Goal: Information Seeking & Learning: Learn about a topic

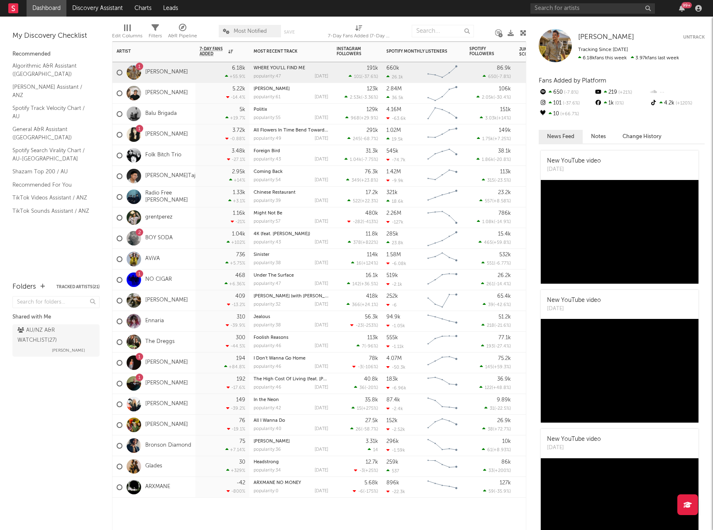
click at [184, 76] on div "1 James Johnston" at bounding box center [152, 73] width 71 height 24
click at [162, 74] on link "[PERSON_NAME]" at bounding box center [166, 72] width 43 height 7
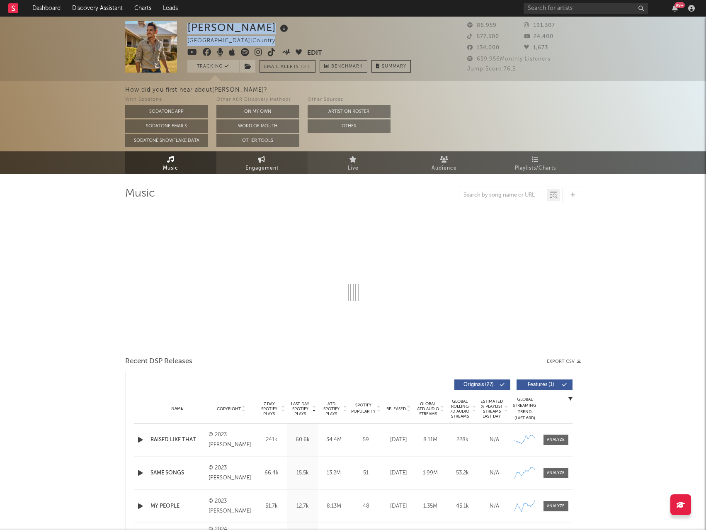
click at [269, 165] on span "Engagement" at bounding box center [262, 168] width 33 height 10
select select "1w"
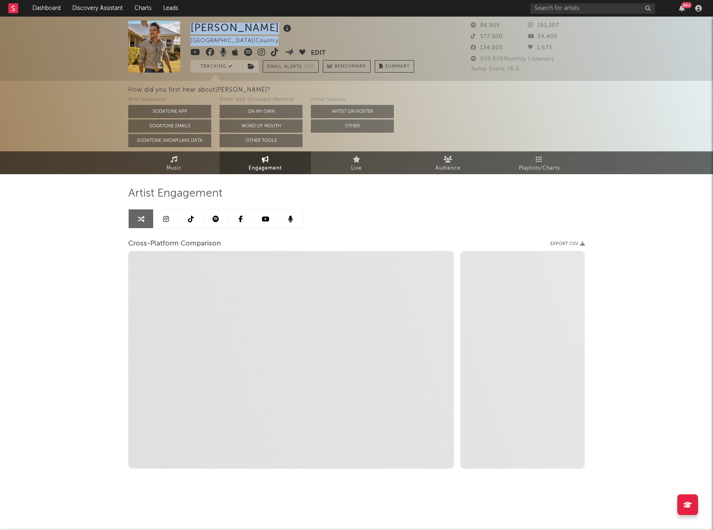
select select "1m"
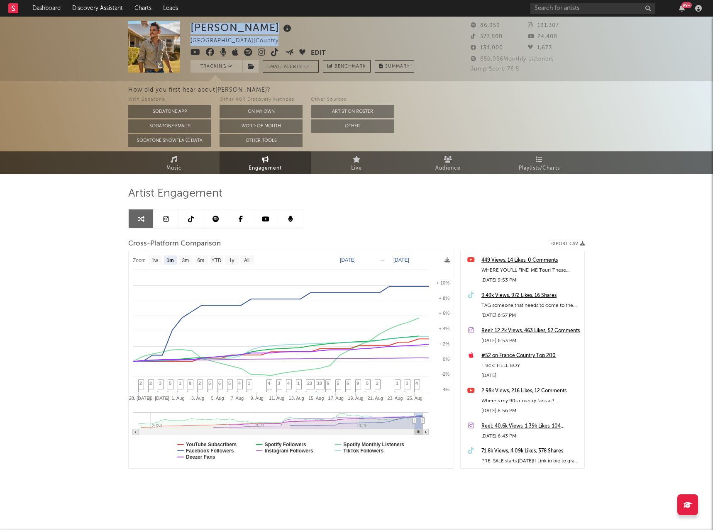
click at [189, 218] on icon at bounding box center [191, 219] width 6 height 7
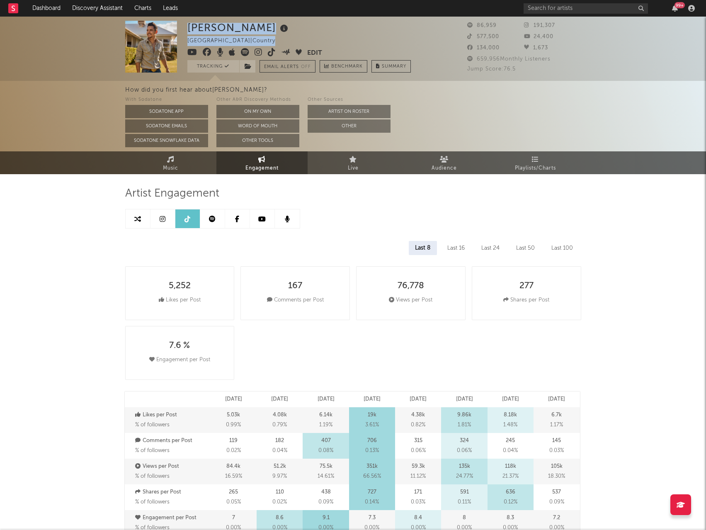
select select "6m"
click at [214, 222] on icon at bounding box center [212, 219] width 7 height 7
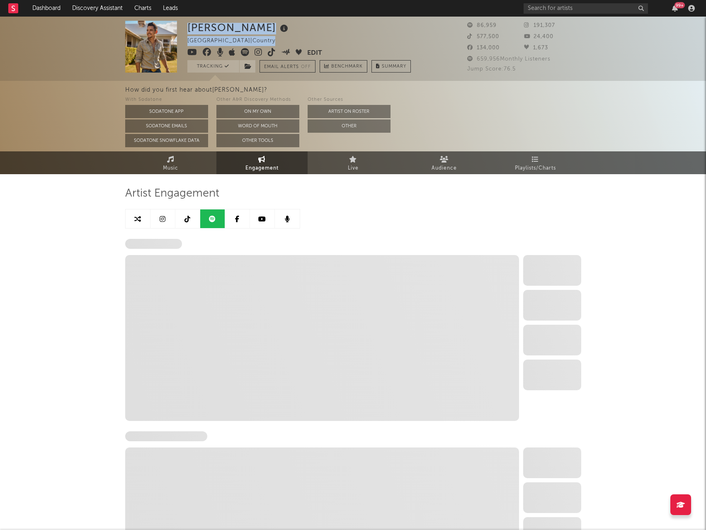
select select "6m"
select select "1w"
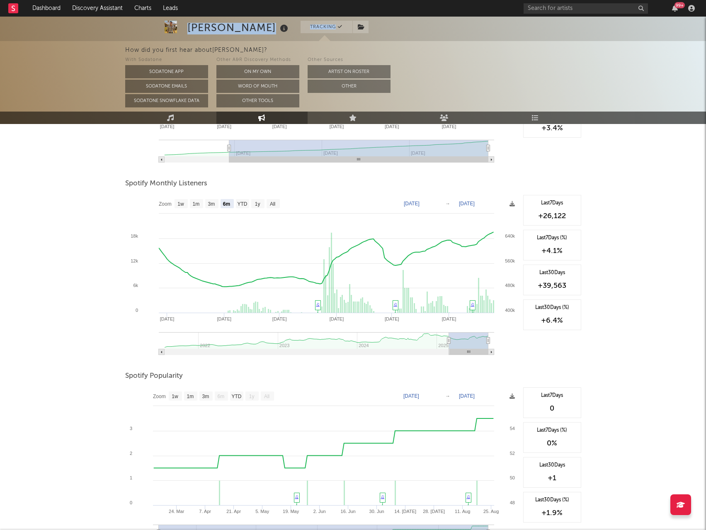
scroll to position [251, 0]
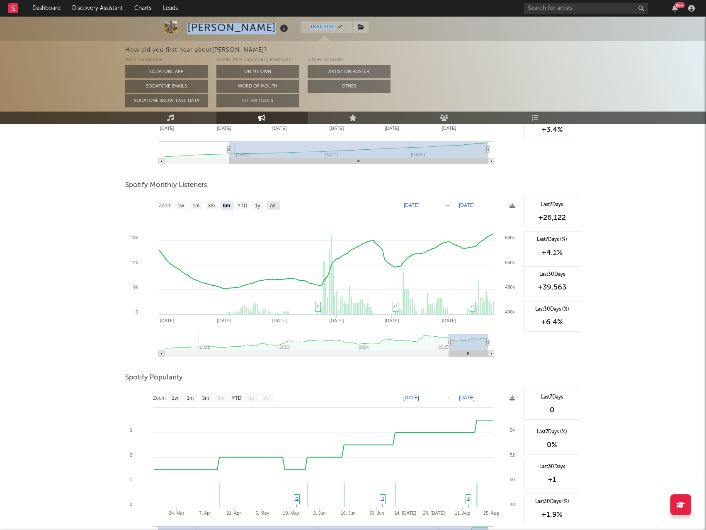
click at [277, 205] on rect at bounding box center [273, 205] width 13 height 9
select select "All"
type input "2021-07-01"
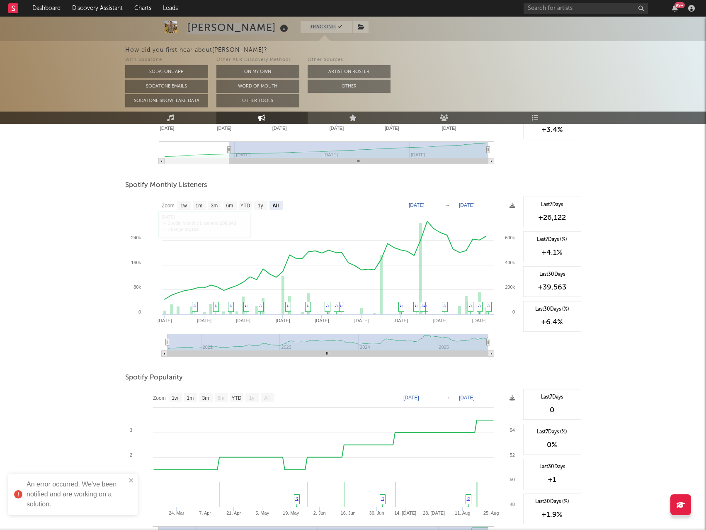
scroll to position [2, 0]
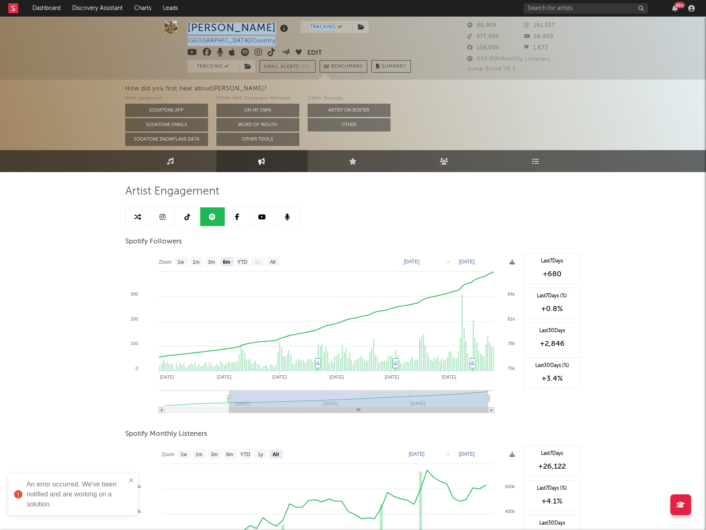
click at [162, 216] on icon at bounding box center [163, 217] width 6 height 7
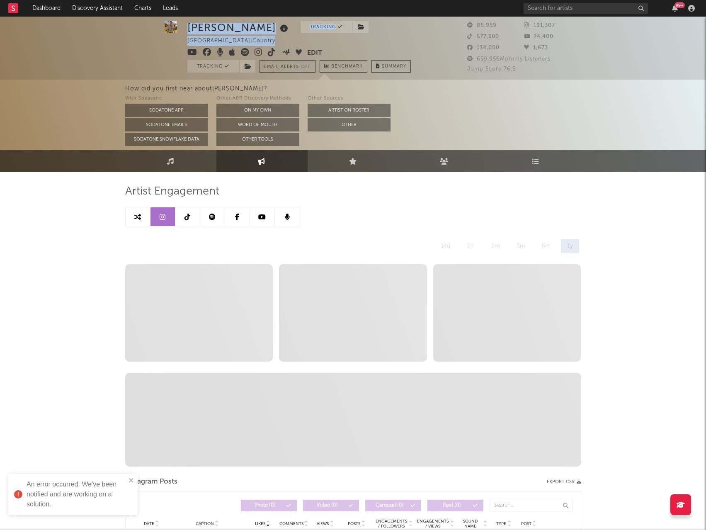
select select "6m"
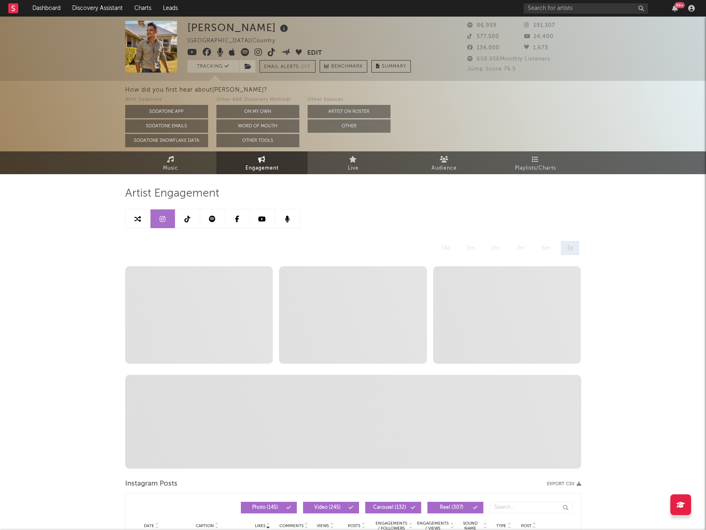
click at [247, 305] on span "-- stat0 No video posts were posted in the last year" at bounding box center [199, 314] width 148 height 97
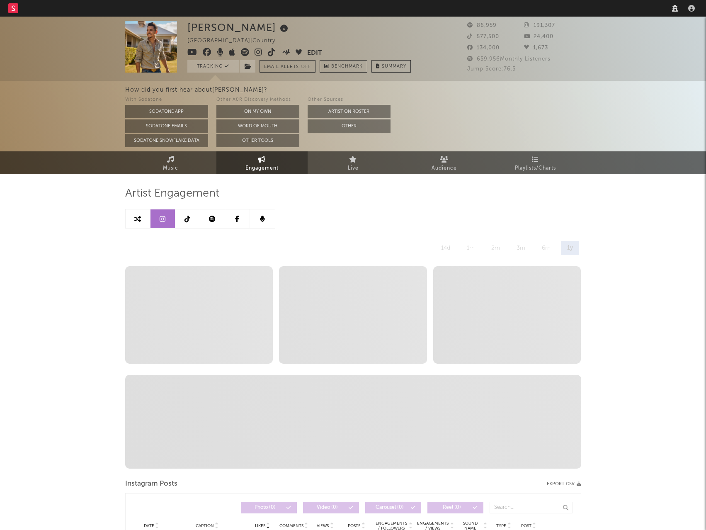
select select "6m"
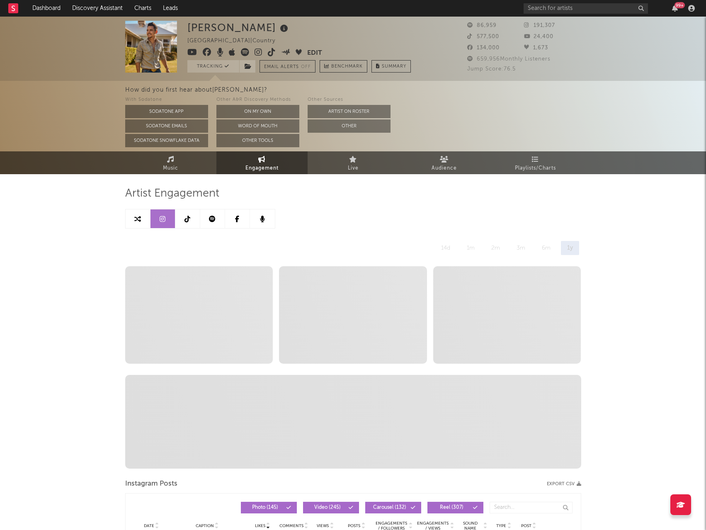
click at [484, 25] on span "86,959" at bounding box center [481, 25] width 29 height 5
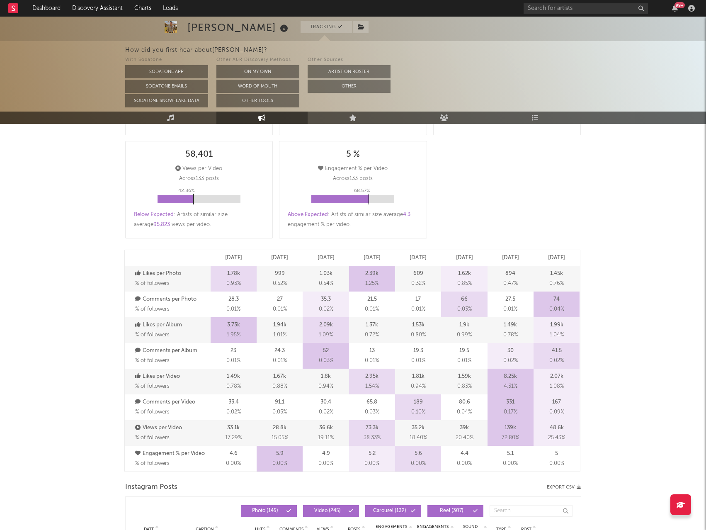
scroll to position [41, 0]
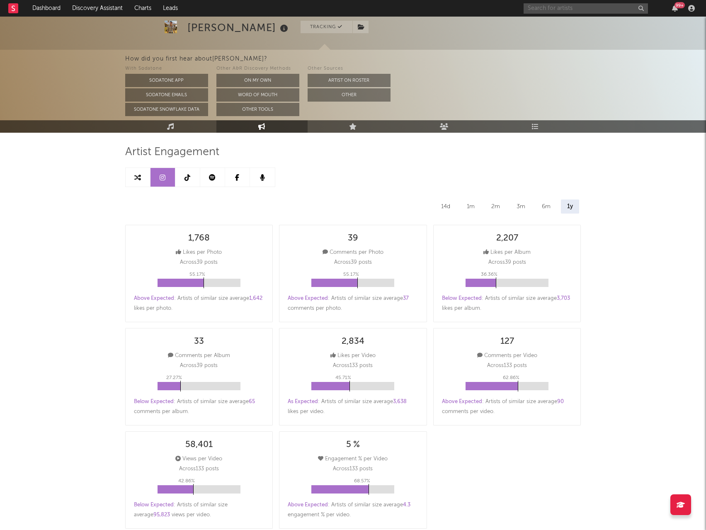
click at [631, 10] on input "text" at bounding box center [586, 8] width 124 height 10
type input "Balu Brigada"
click at [572, 26] on div "Balu Brigada" at bounding box center [598, 25] width 91 height 10
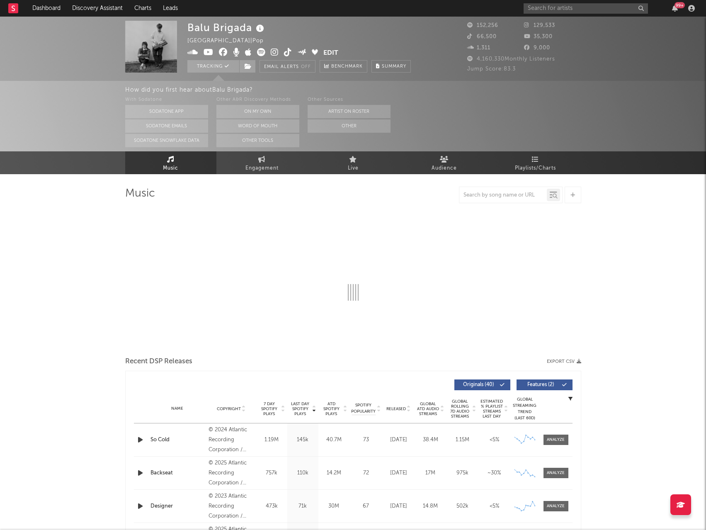
select select "6m"
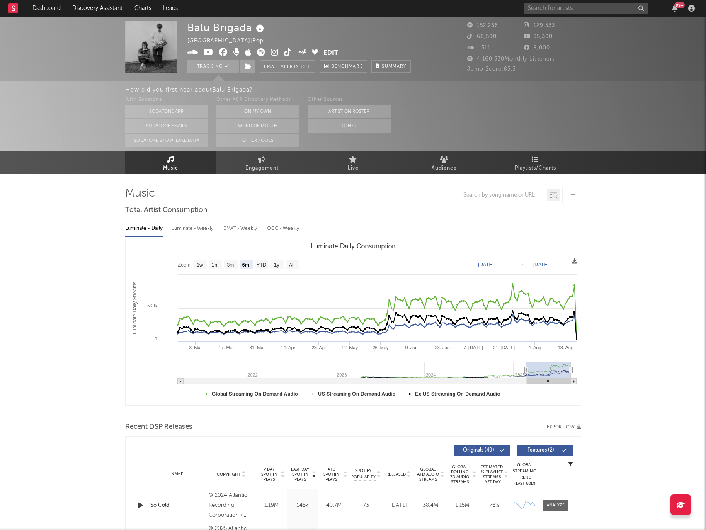
select select "6m"
click at [447, 162] on icon at bounding box center [444, 159] width 9 height 7
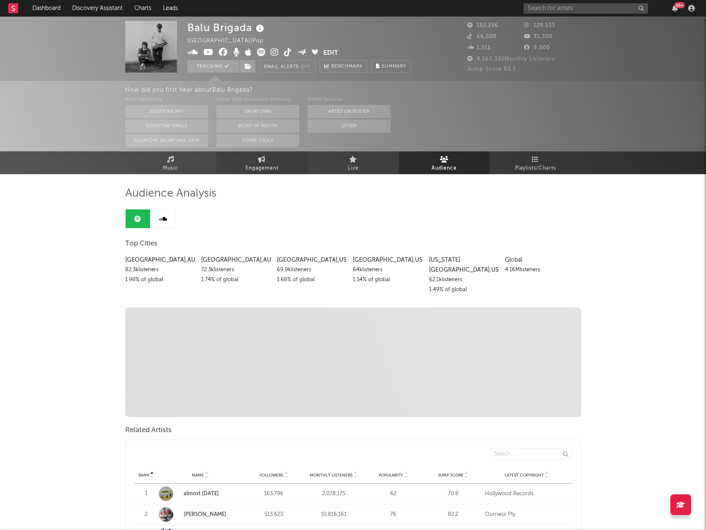
click at [261, 166] on span "Engagement" at bounding box center [262, 168] width 33 height 10
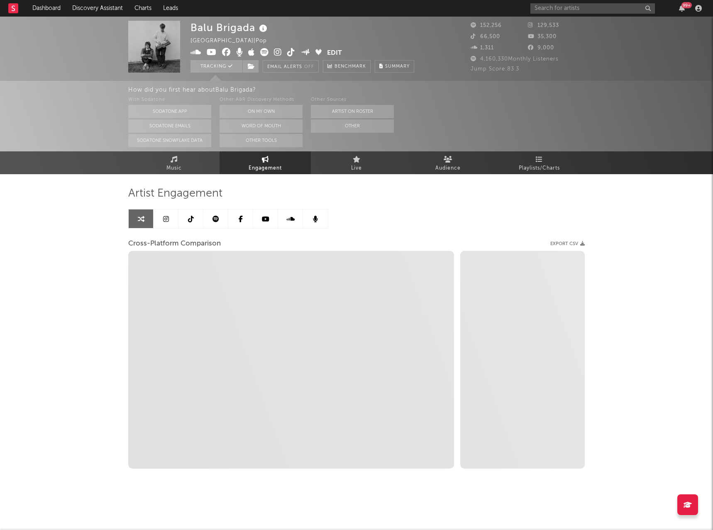
select select "1w"
select select "1m"
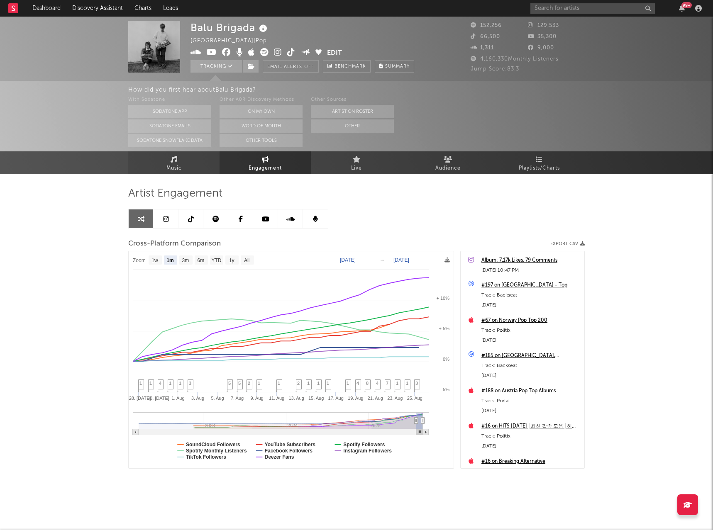
click at [173, 166] on span "Music" at bounding box center [173, 168] width 15 height 10
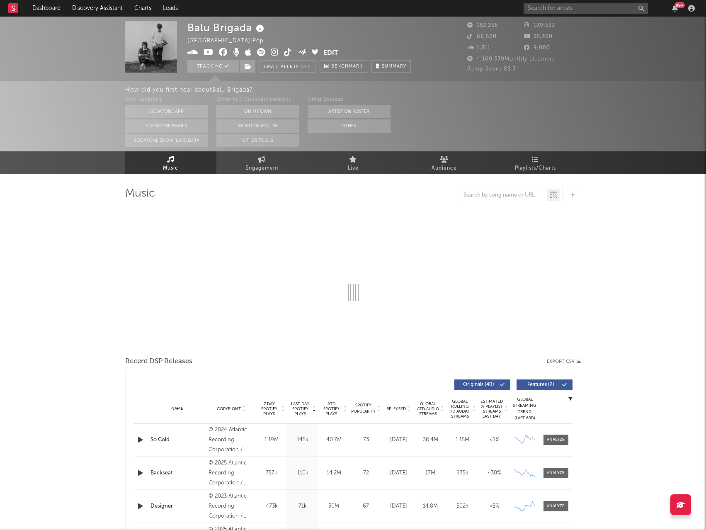
select select "6m"
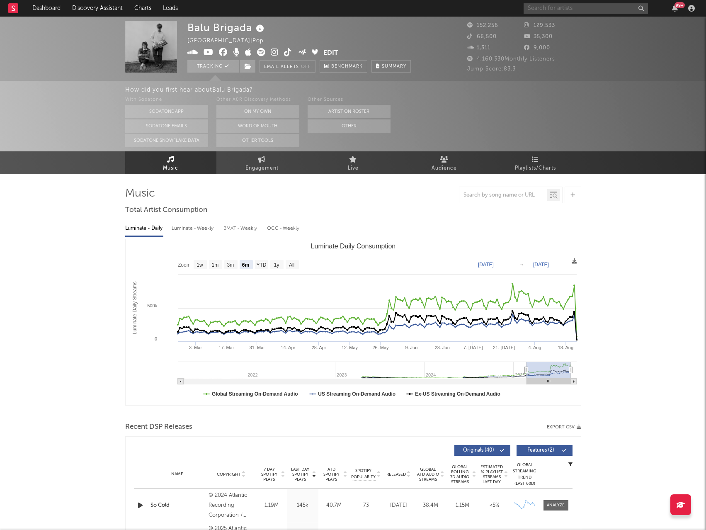
click at [558, 10] on input "text" at bounding box center [586, 8] width 124 height 10
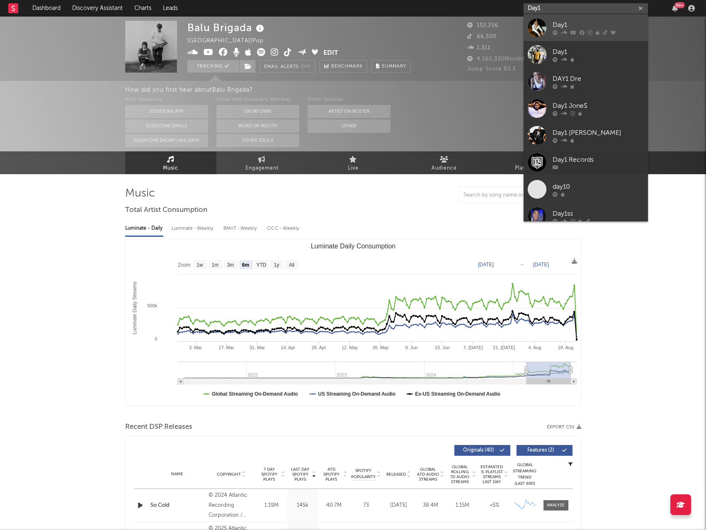
type input "Day1"
click at [565, 25] on div "Day1" at bounding box center [598, 25] width 91 height 10
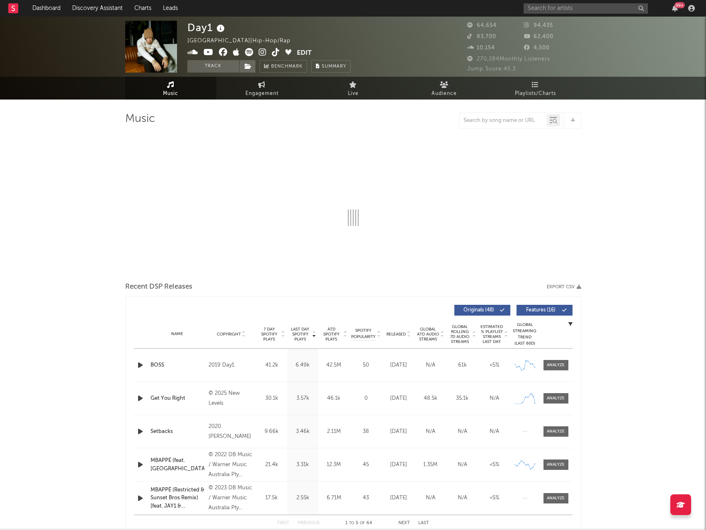
select select "6m"
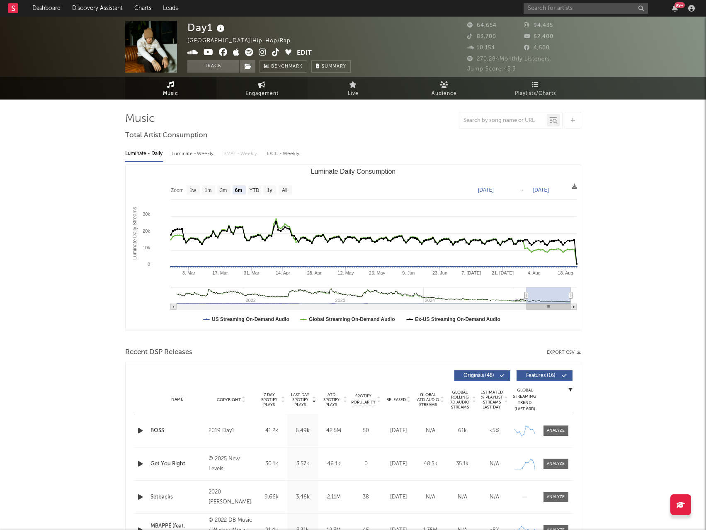
click at [246, 90] on span "Engagement" at bounding box center [262, 94] width 33 height 10
select select "1w"
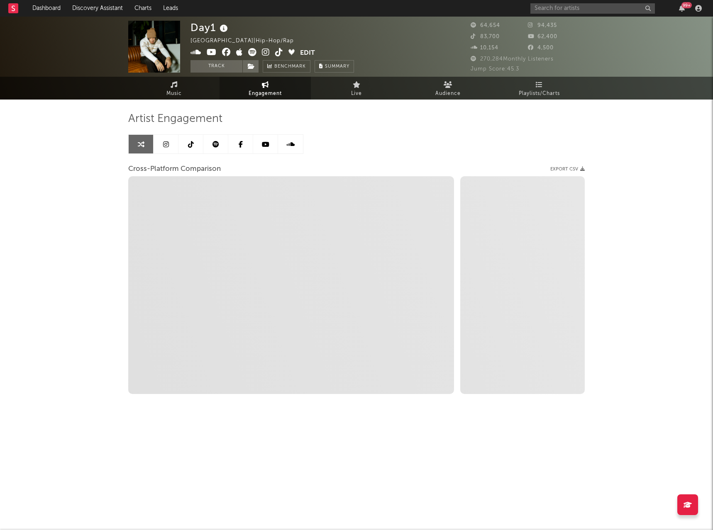
select select "1m"
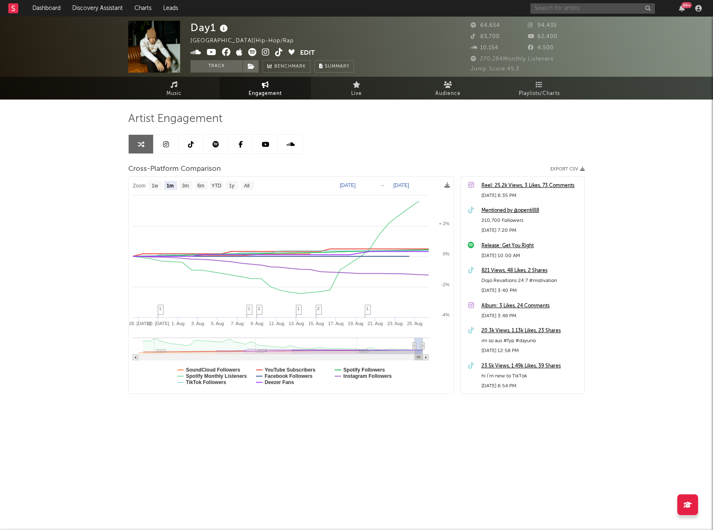
click at [567, 8] on input "text" at bounding box center [592, 8] width 124 height 10
type input "[PERSON_NAME]"
click at [578, 26] on div "[PERSON_NAME]" at bounding box center [604, 25] width 91 height 10
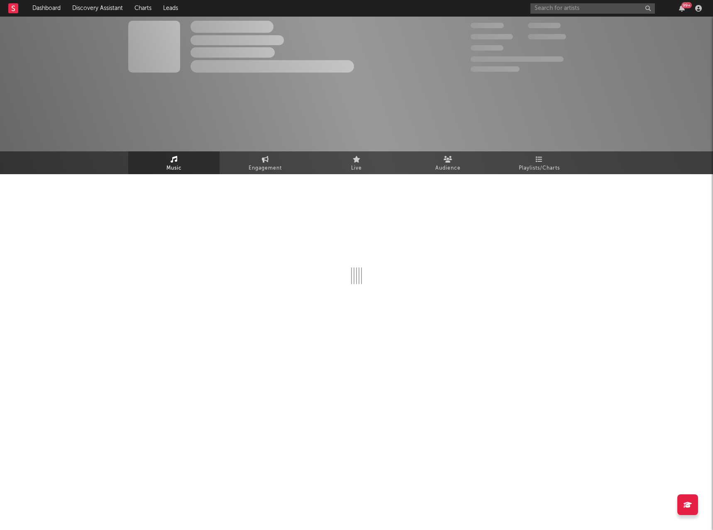
select select "6m"
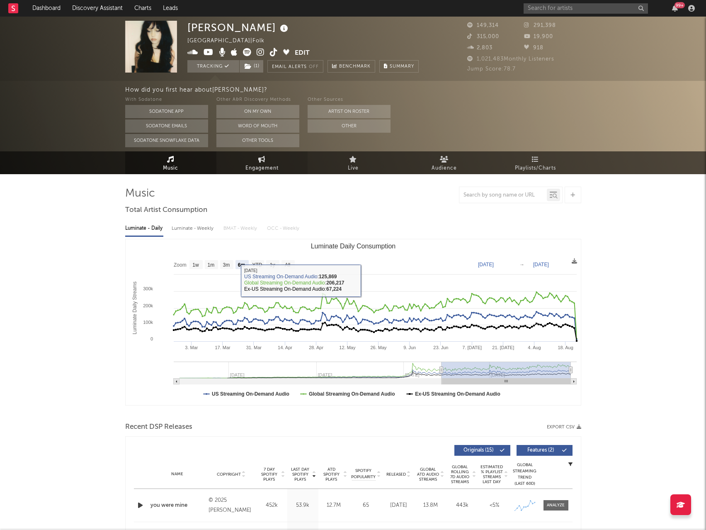
click at [262, 170] on span "Engagement" at bounding box center [262, 168] width 33 height 10
select select "1w"
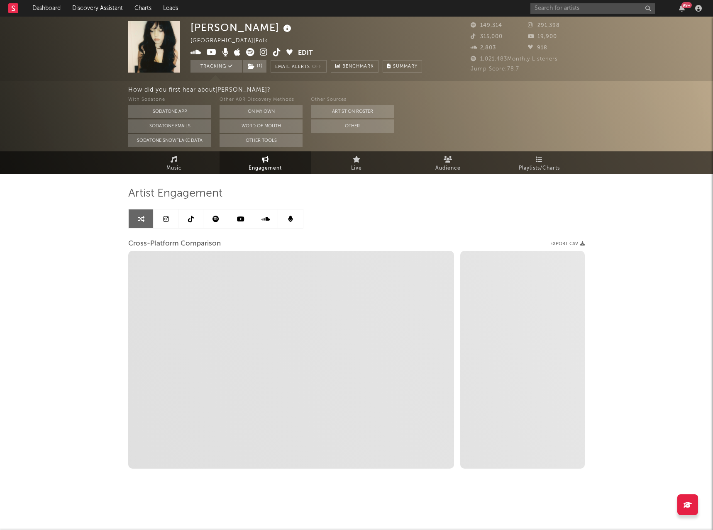
select select "1m"
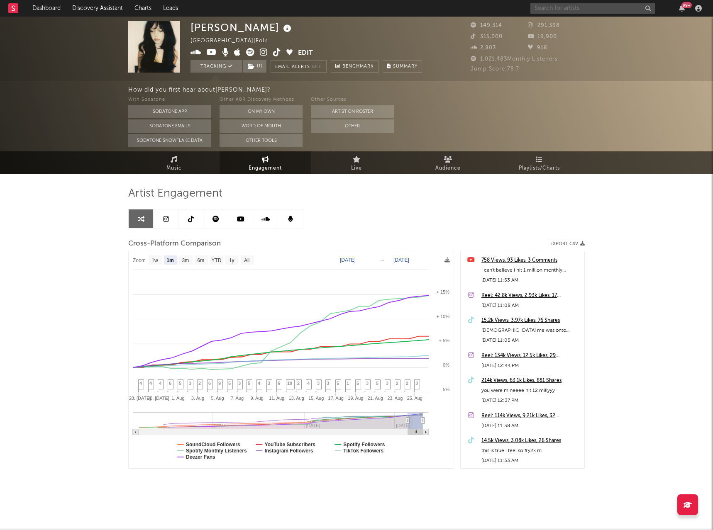
drag, startPoint x: 552, startPoint y: 10, endPoint x: 564, endPoint y: 10, distance: 12.1
click at [552, 10] on input "text" at bounding box center [592, 8] width 124 height 10
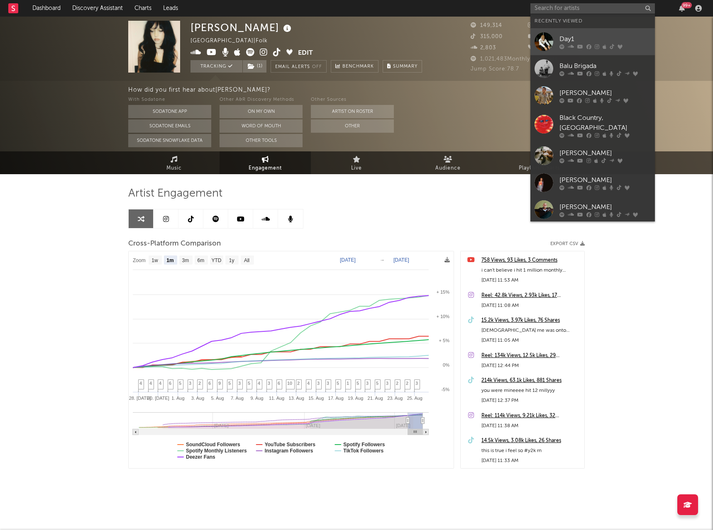
click at [599, 31] on link "Day1" at bounding box center [592, 41] width 124 height 27
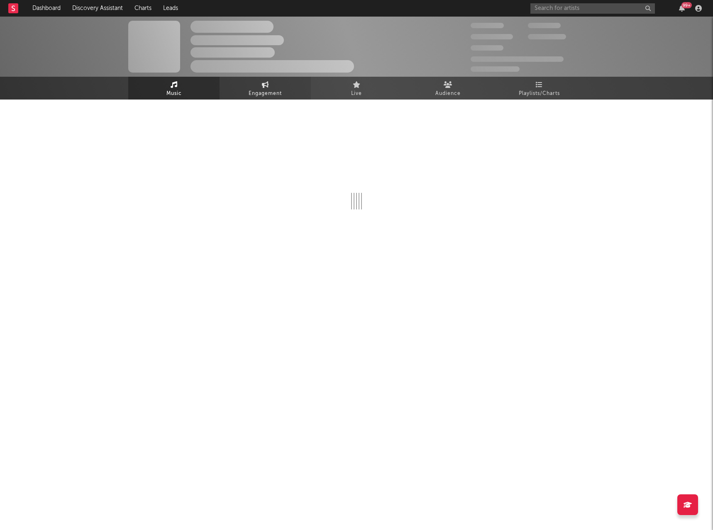
click at [251, 83] on link "Engagement" at bounding box center [264, 88] width 91 height 23
select select "1w"
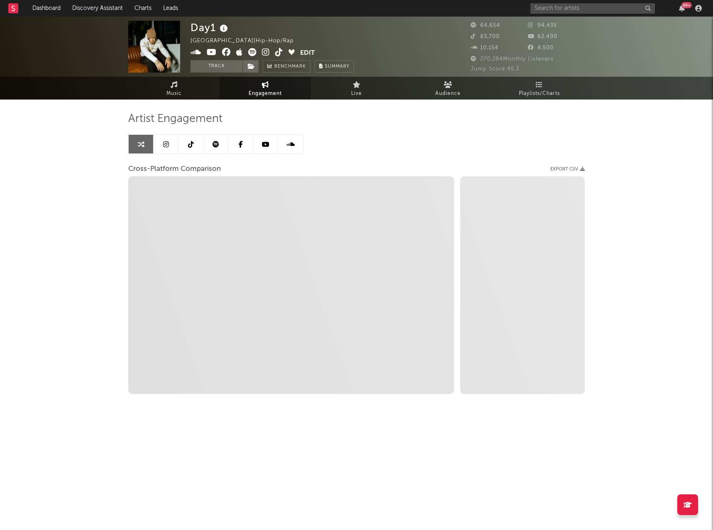
select select "1m"
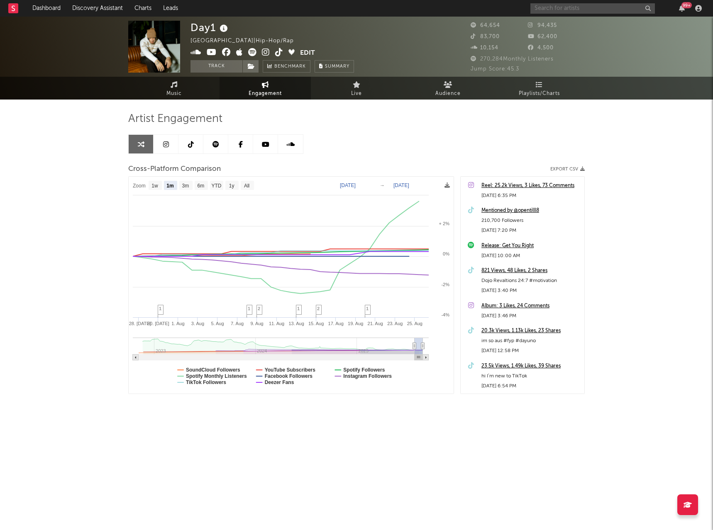
click at [563, 7] on input "text" at bounding box center [592, 8] width 124 height 10
type input "Golden features"
click at [604, 5] on input "Golden features" at bounding box center [592, 8] width 124 height 10
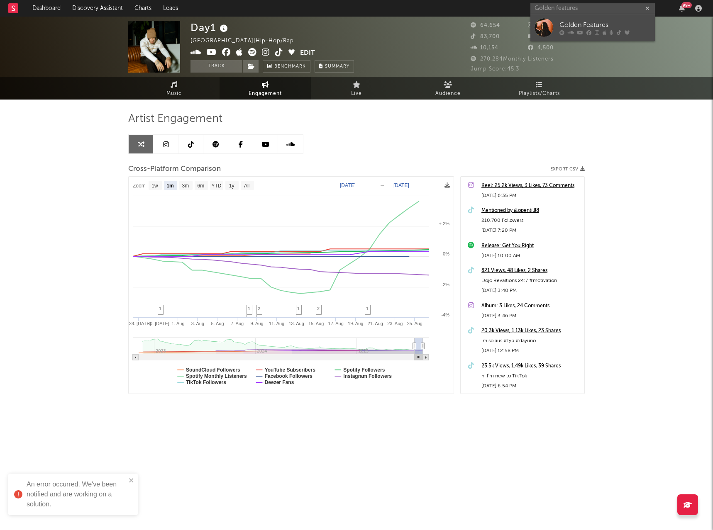
click at [600, 24] on div "Golden Features" at bounding box center [604, 25] width 91 height 10
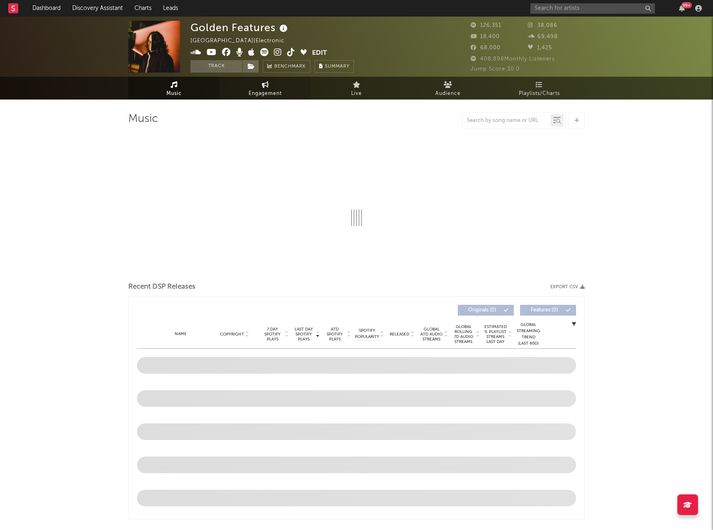
click at [277, 92] on span "Engagement" at bounding box center [264, 94] width 33 height 10
select select "1w"
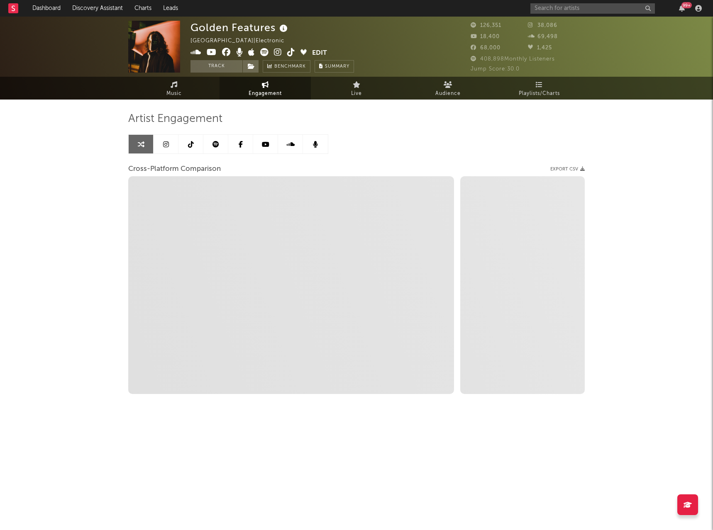
select select "1m"
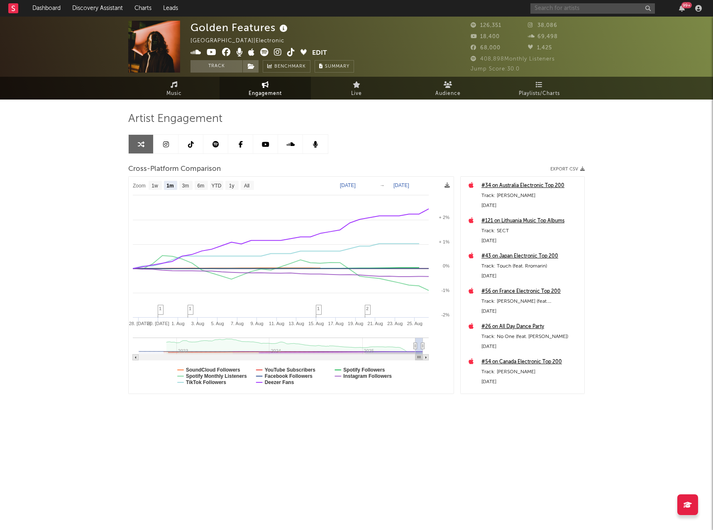
click at [579, 4] on input "text" at bounding box center [592, 8] width 124 height 10
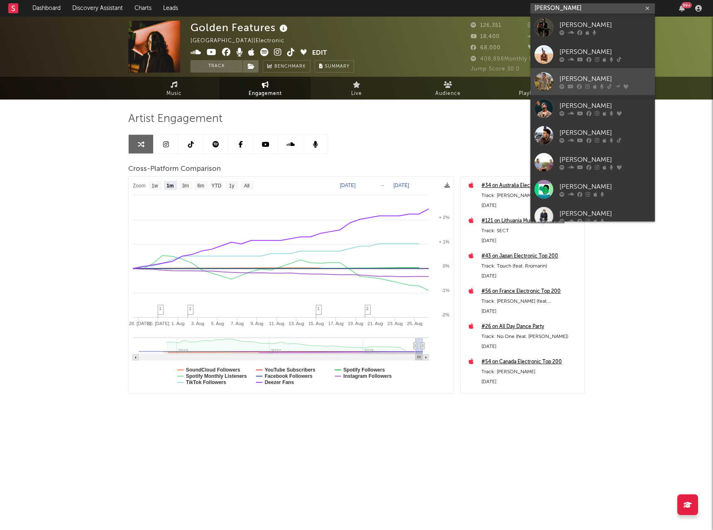
type input "[PERSON_NAME]"
click at [600, 85] on icon at bounding box center [602, 86] width 4 height 5
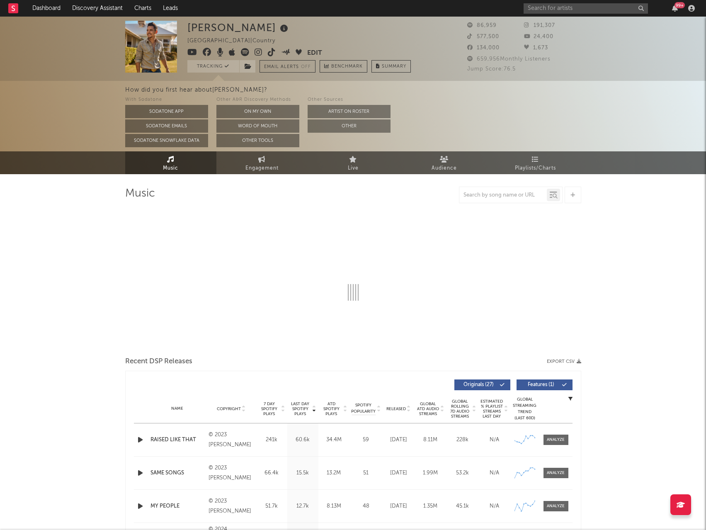
select select "6m"
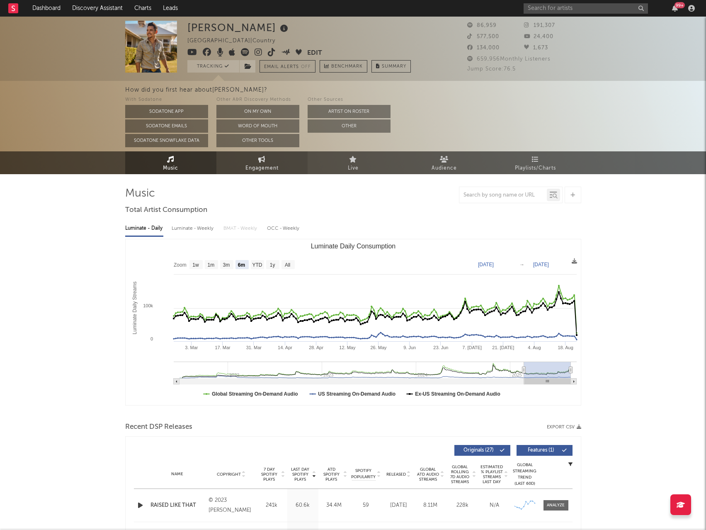
click at [224, 165] on link "Engagement" at bounding box center [262, 162] width 91 height 23
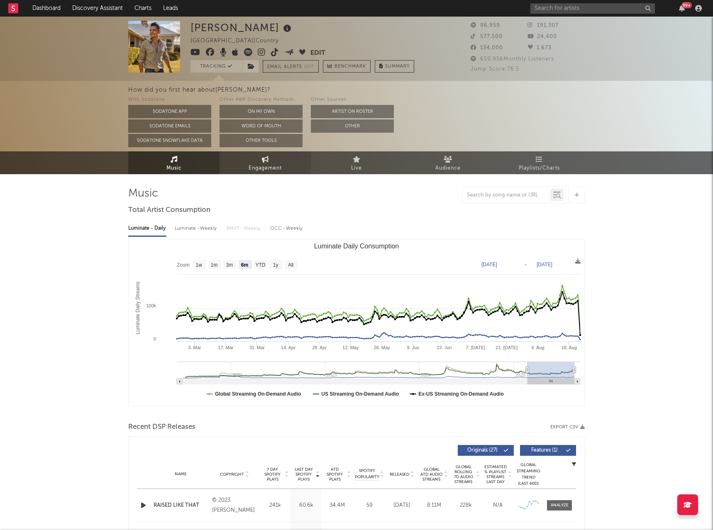
select select "1w"
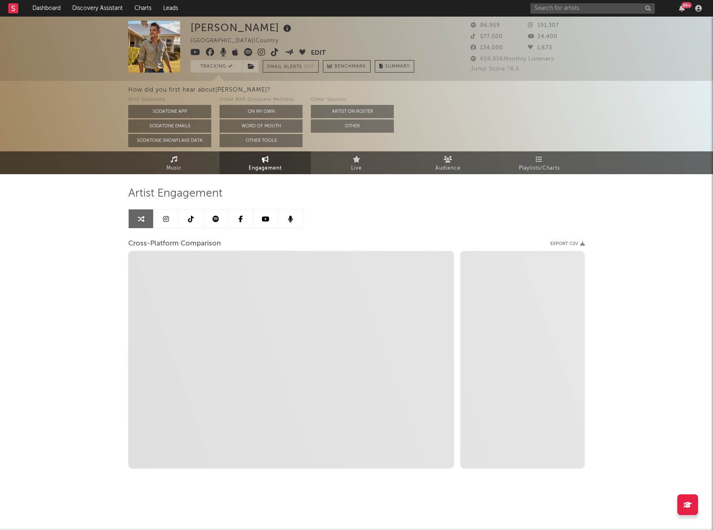
select select "1m"
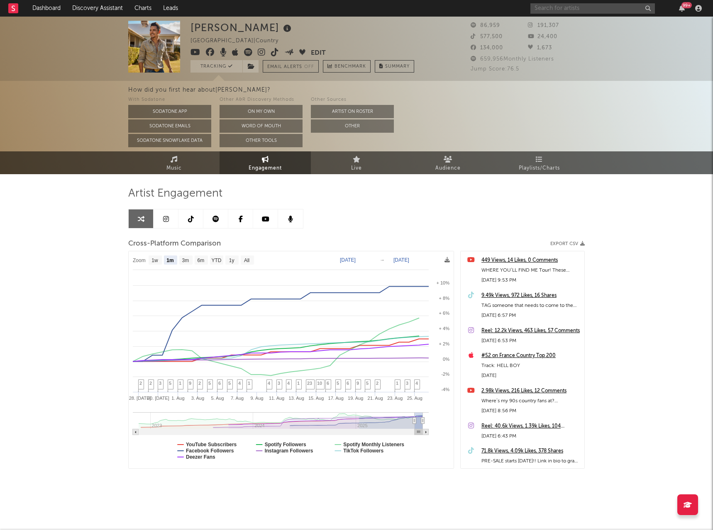
click at [600, 10] on input "text" at bounding box center [592, 8] width 124 height 10
type input "Kita LEXAND"
click at [610, 2] on div "Kita LEXAND 99 +" at bounding box center [617, 8] width 174 height 17
click at [600, 10] on input "Kita LEXAND" at bounding box center [592, 8] width 124 height 10
click at [588, 29] on div "[PERSON_NAME]" at bounding box center [604, 25] width 91 height 10
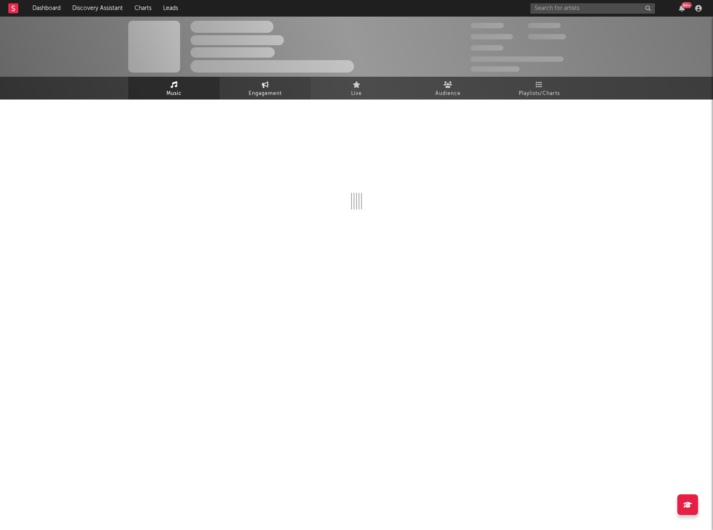
click at [277, 89] on span "Engagement" at bounding box center [264, 94] width 33 height 10
select select "1w"
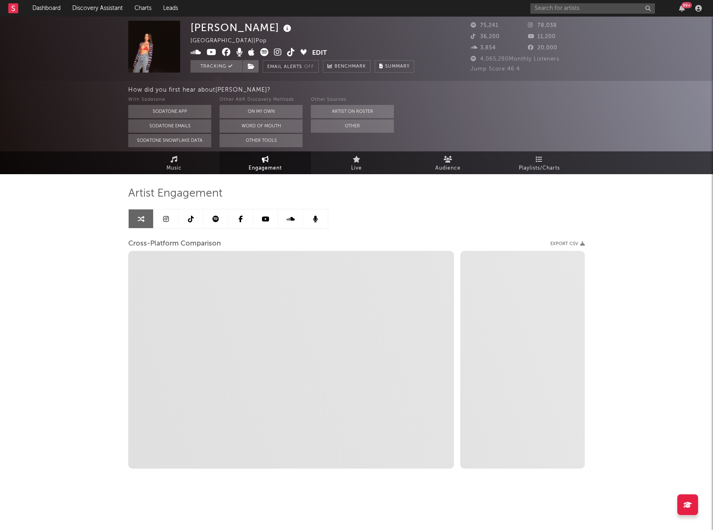
select select "1m"
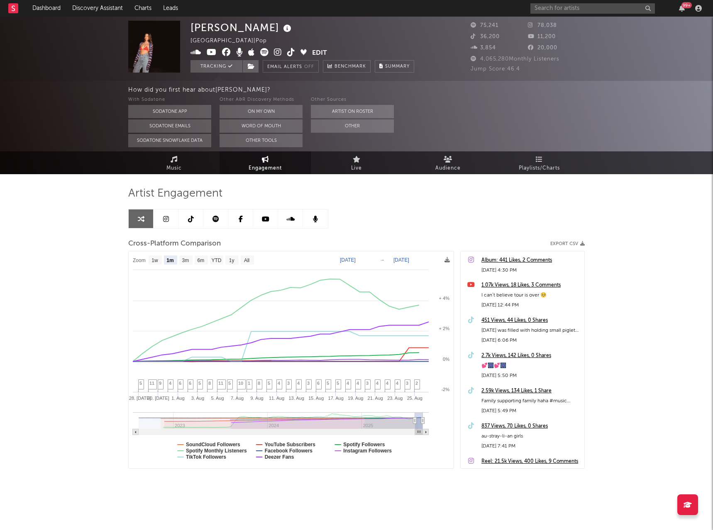
select select "1m"
click at [560, 10] on input "text" at bounding box center [592, 8] width 124 height 10
type input "t"
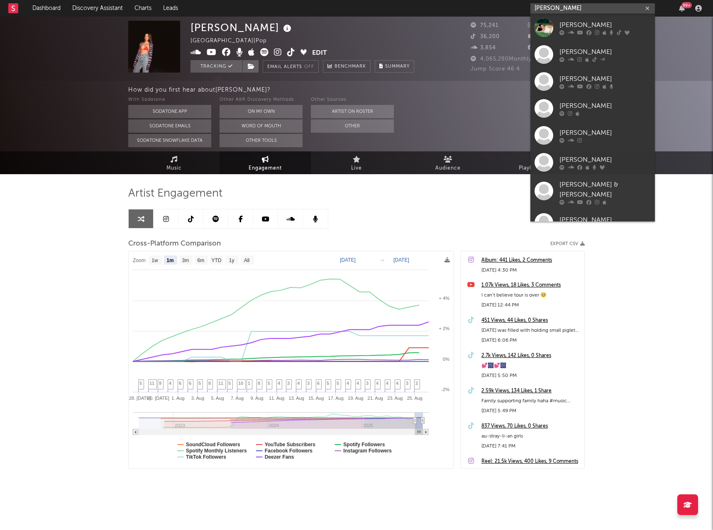
type input "[PERSON_NAME]"
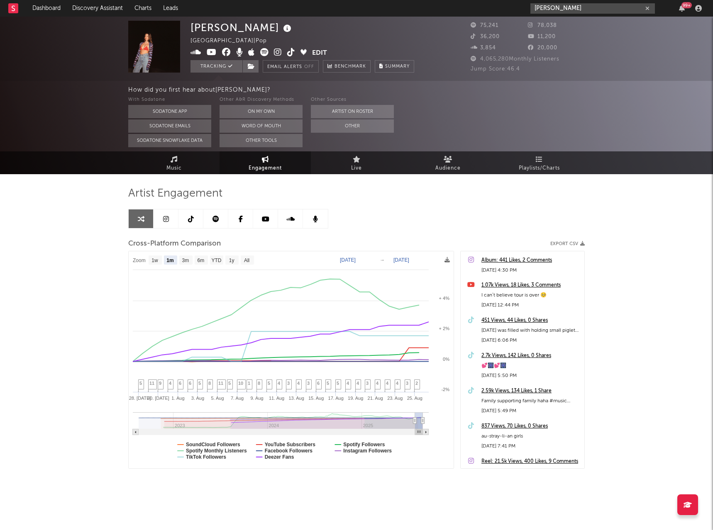
click at [603, 9] on input "[PERSON_NAME]" at bounding box center [592, 8] width 124 height 10
click at [599, 23] on div "[PERSON_NAME]" at bounding box center [604, 25] width 91 height 10
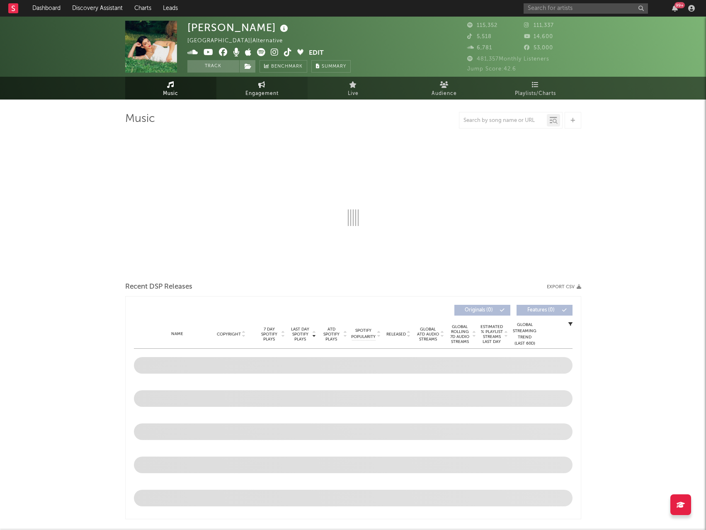
click at [267, 91] on span "Engagement" at bounding box center [262, 94] width 33 height 10
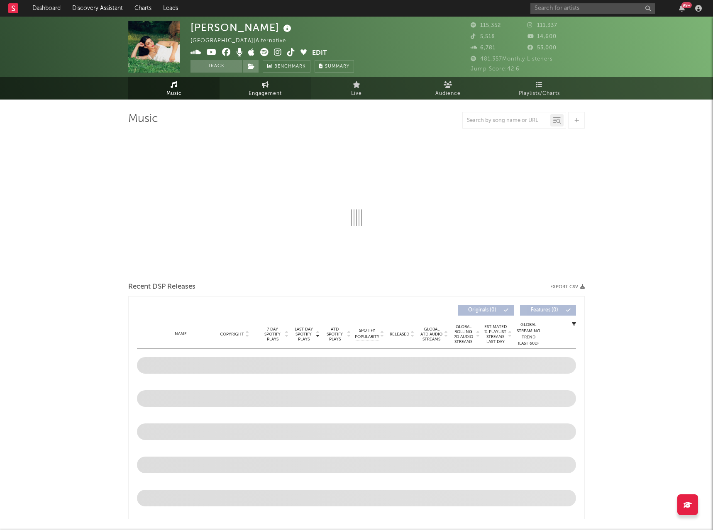
select select "1w"
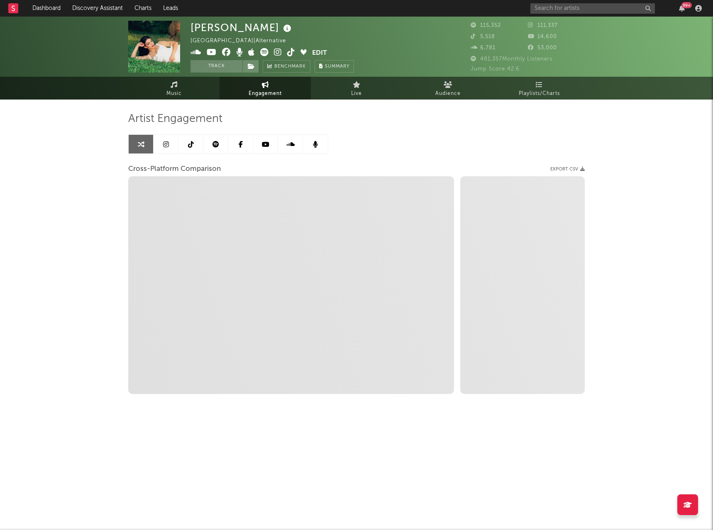
select select "1m"
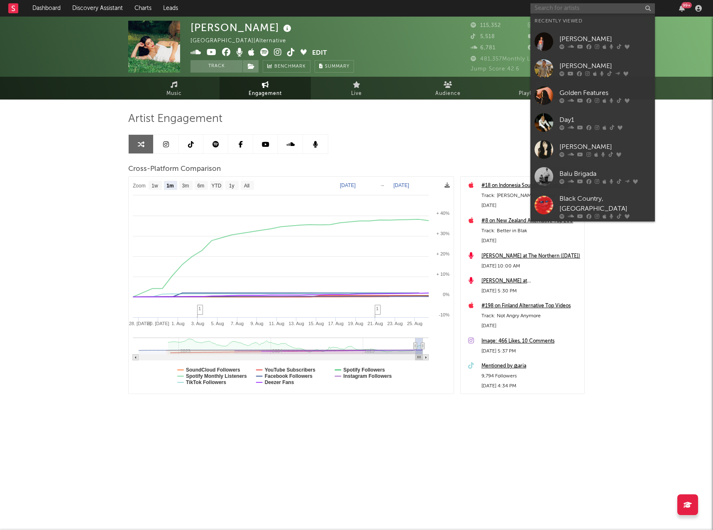
click at [593, 7] on input "text" at bounding box center [592, 8] width 124 height 10
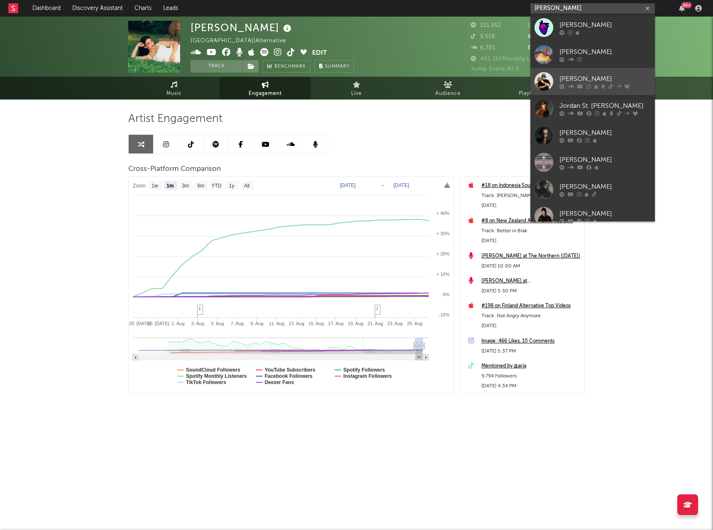
type input "[PERSON_NAME]"
click at [596, 78] on div "[PERSON_NAME]" at bounding box center [604, 79] width 91 height 10
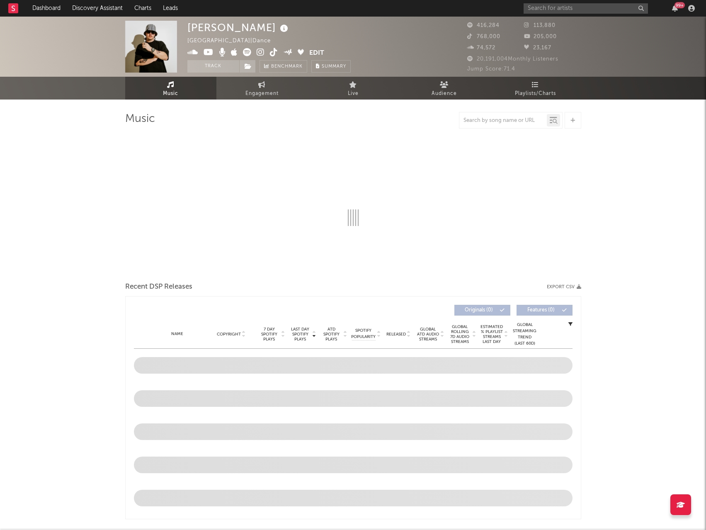
select select "6m"
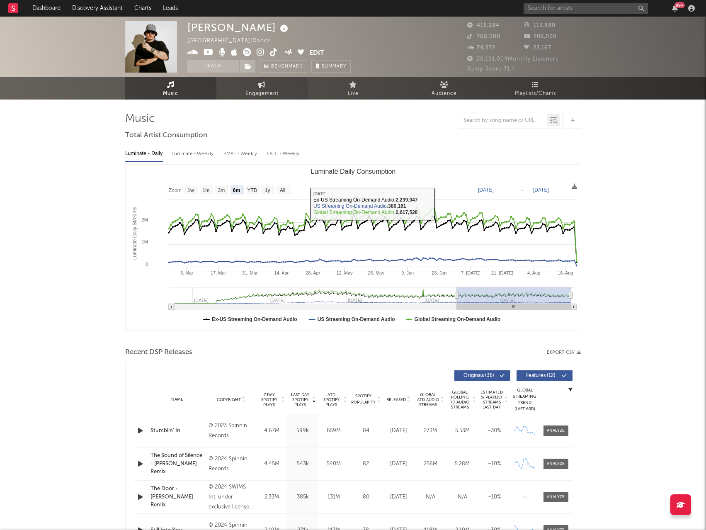
click at [266, 91] on span "Engagement" at bounding box center [262, 94] width 33 height 10
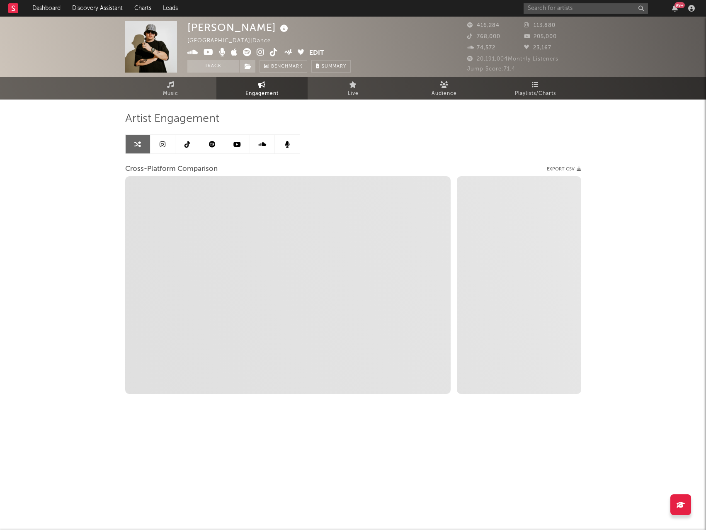
select select "1w"
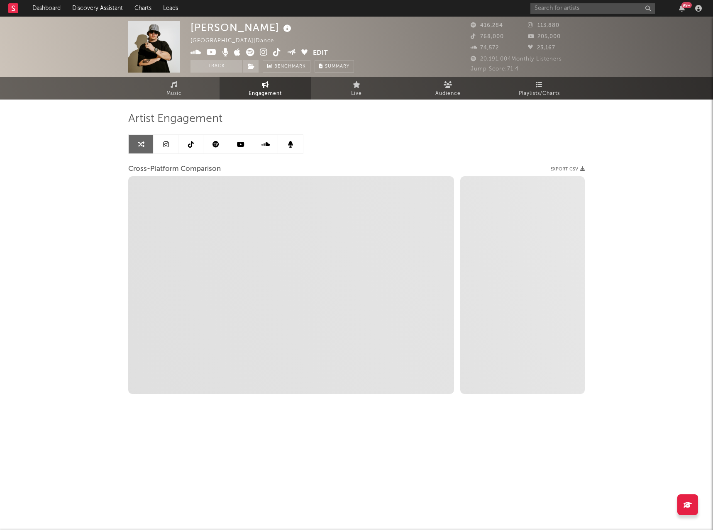
select select "1m"
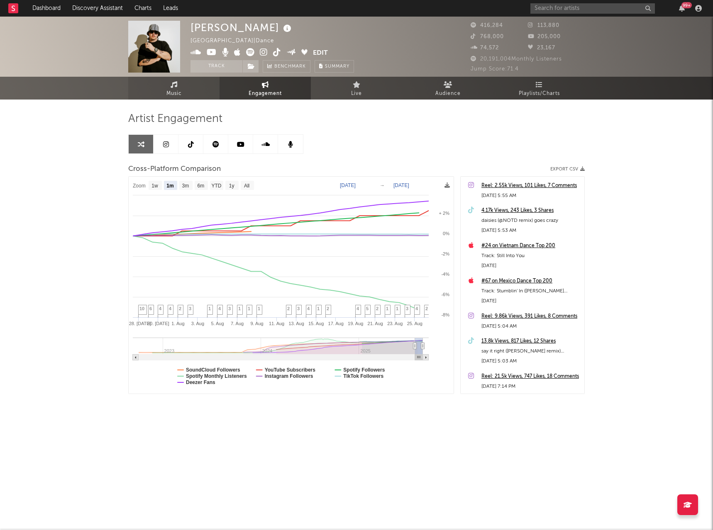
click at [176, 89] on span "Music" at bounding box center [173, 94] width 15 height 10
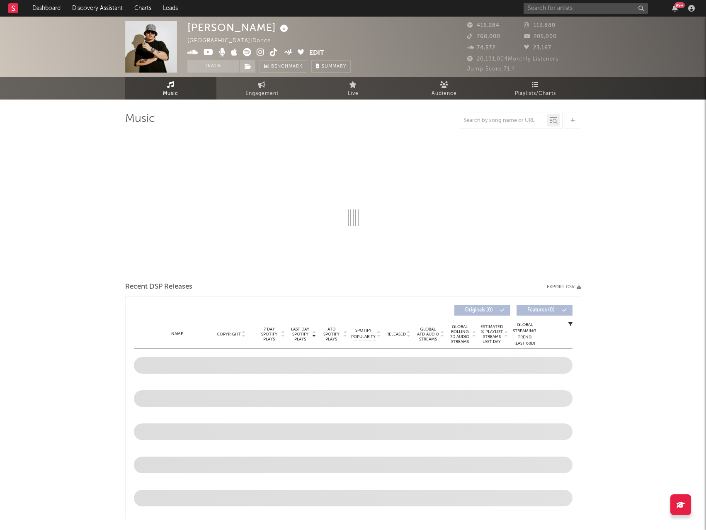
select select "6m"
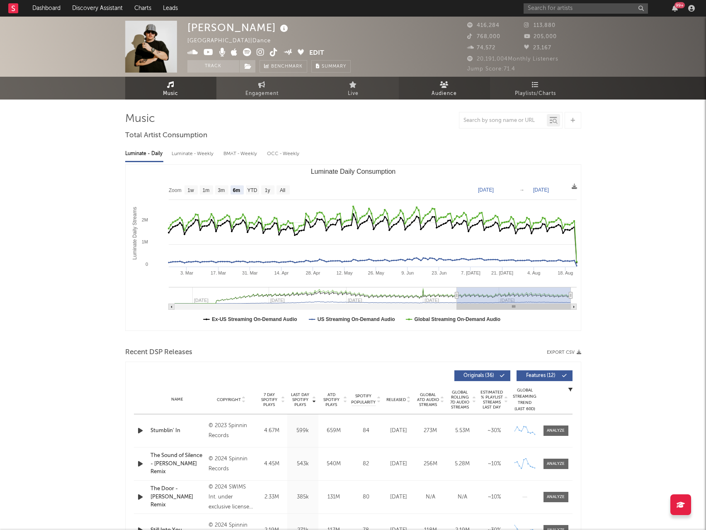
click at [436, 92] on span "Audience" at bounding box center [444, 94] width 25 height 10
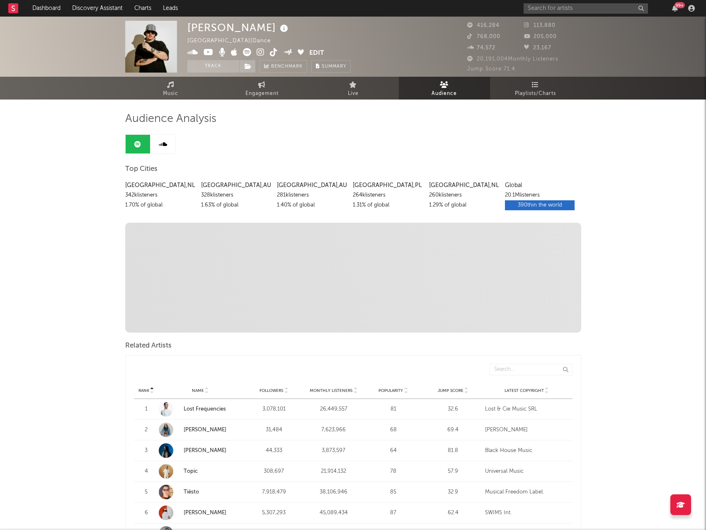
click at [490, 25] on span "416,284" at bounding box center [483, 25] width 32 height 5
